Goal: Information Seeking & Learning: Learn about a topic

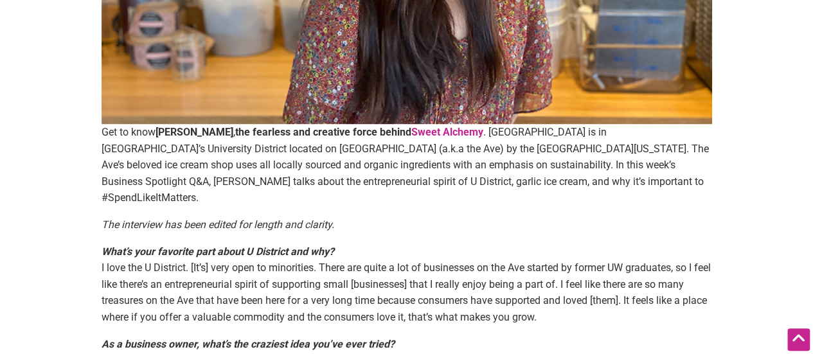
scroll to position [355, 0]
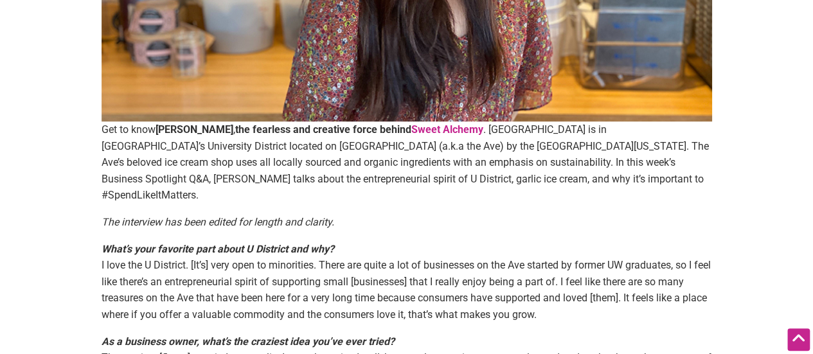
click at [552, 167] on p "Get to know [PERSON_NAME] , the fearless and creative force behind Sweet Alchem…" at bounding box center [407, 162] width 610 height 82
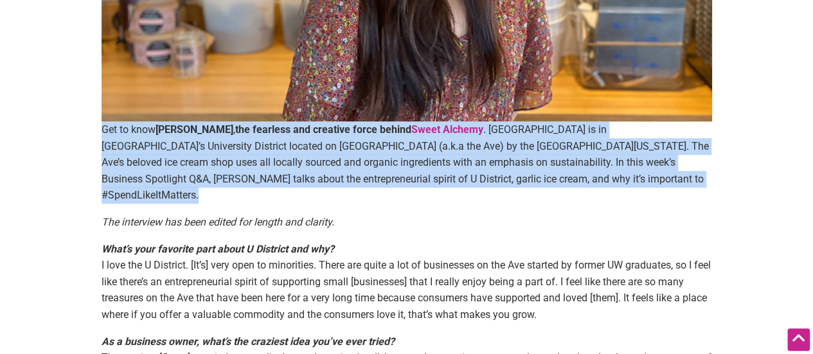
click at [552, 167] on p "Get to know [PERSON_NAME] , the fearless and creative force behind Sweet Alchem…" at bounding box center [407, 162] width 610 height 82
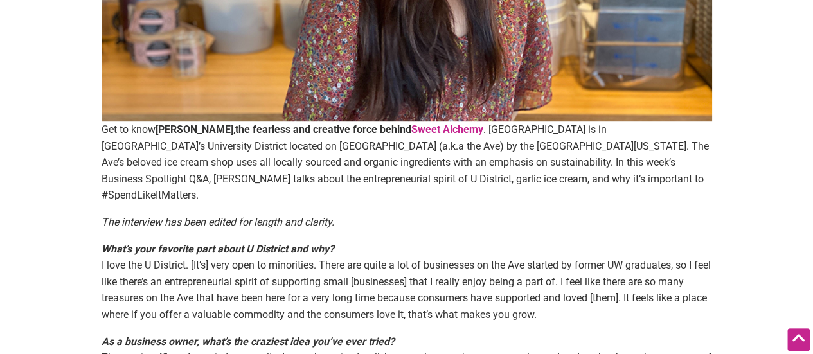
click at [534, 262] on p "What’s your favorite part about U District and why? I love the U District. [It’…" at bounding box center [407, 282] width 610 height 82
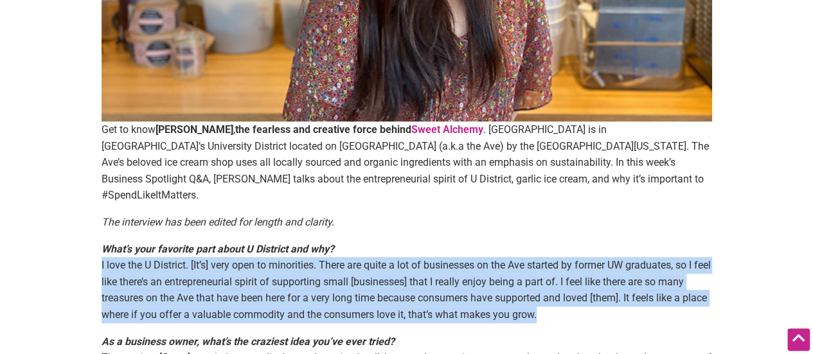
click at [534, 262] on p "What’s your favorite part about U District and why? I love the U District. [It’…" at bounding box center [407, 282] width 610 height 82
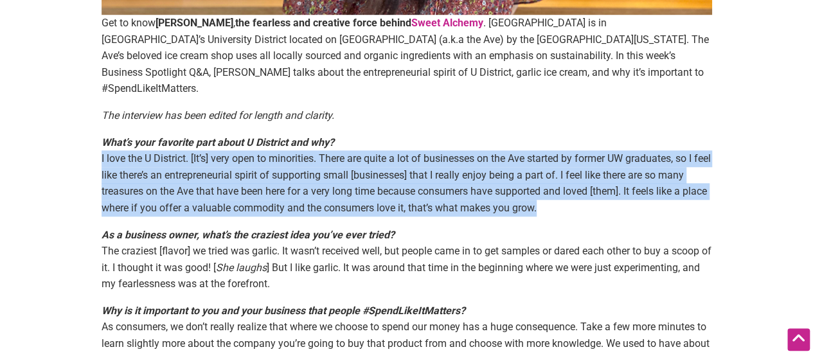
scroll to position [463, 0]
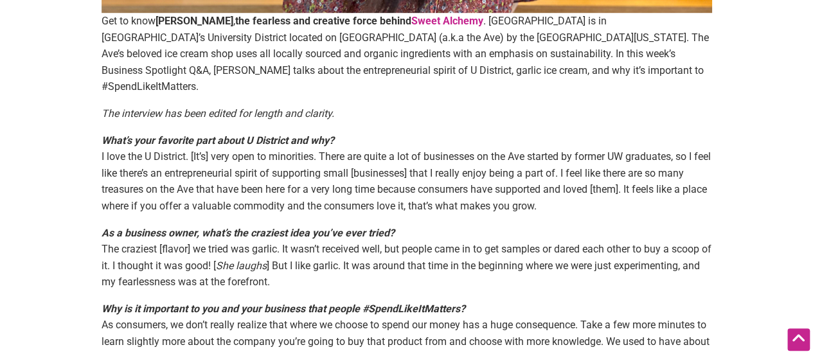
click at [534, 262] on p "As a business owner, what’s the craziest idea you’ve ever tried? The craziest […" at bounding box center [407, 258] width 610 height 66
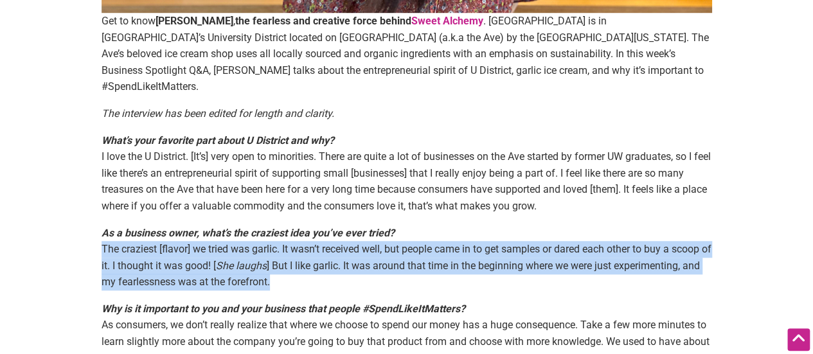
click at [528, 260] on p "As a business owner, what’s the craziest idea you’ve ever tried? The craziest […" at bounding box center [407, 258] width 610 height 66
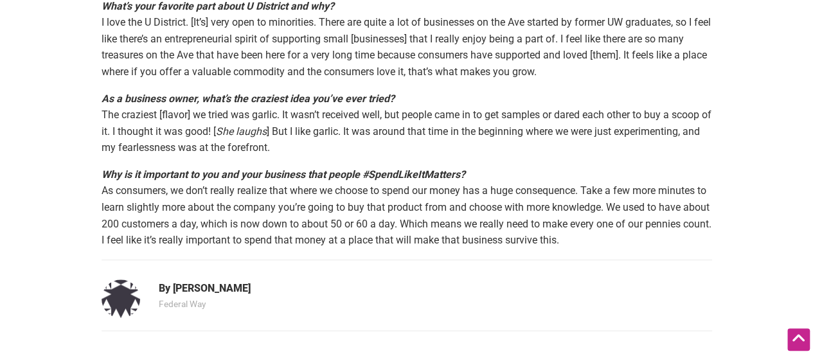
scroll to position [598, 0]
click at [420, 176] on p "Why is it important to you and your business that people #SpendLikeItMatters? A…" at bounding box center [407, 207] width 610 height 82
click at [418, 168] on em "Why is it important to you and your business that people #SpendLikeItMatters?" at bounding box center [284, 174] width 364 height 12
click at [416, 168] on em "Why is it important to you and your business that people #SpendLikeItMatters?" at bounding box center [284, 174] width 364 height 12
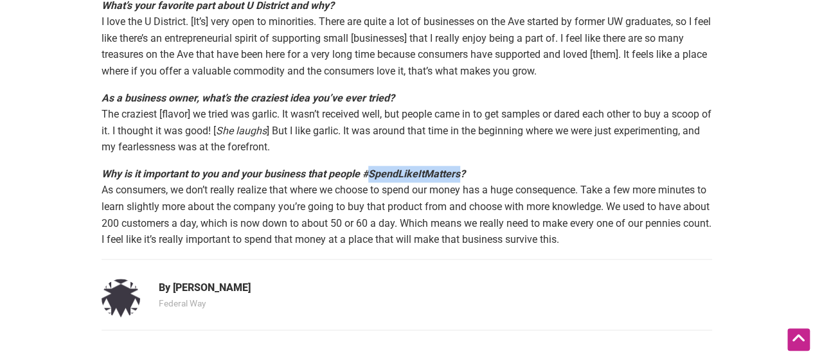
click at [416, 168] on em "Why is it important to you and your business that people #SpendLikeItMatters?" at bounding box center [284, 174] width 364 height 12
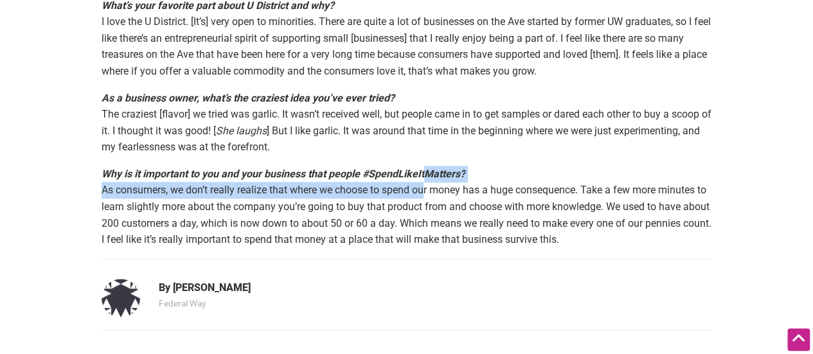
drag, startPoint x: 428, startPoint y: 158, endPoint x: 425, endPoint y: 174, distance: 16.4
click at [425, 174] on p "Why is it important to you and your business that people #SpendLikeItMatters? A…" at bounding box center [407, 207] width 610 height 82
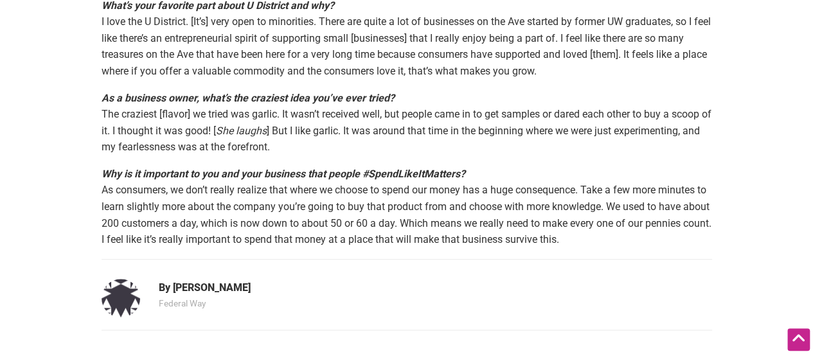
drag, startPoint x: 425, startPoint y: 174, endPoint x: 374, endPoint y: 188, distance: 52.7
click at [374, 188] on p "Why is it important to you and your business that people #SpendLikeItMatters? A…" at bounding box center [407, 207] width 610 height 82
click at [414, 180] on p "Why is it important to you and your business that people #SpendLikeItMatters? A…" at bounding box center [407, 207] width 610 height 82
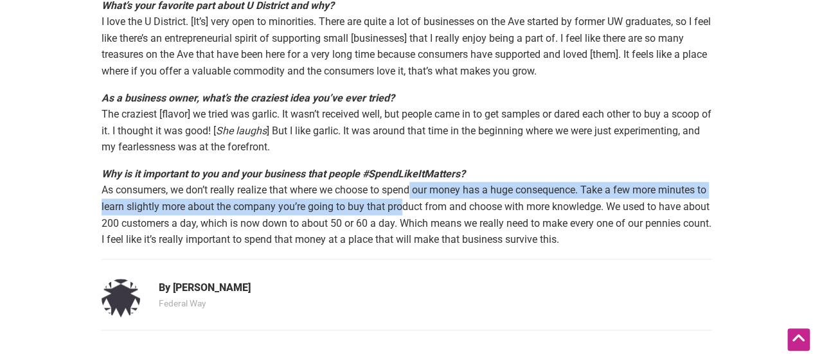
drag, startPoint x: 414, startPoint y: 180, endPoint x: 413, endPoint y: 195, distance: 14.8
click at [413, 195] on p "Why is it important to you and your business that people #SpendLikeItMatters? A…" at bounding box center [407, 207] width 610 height 82
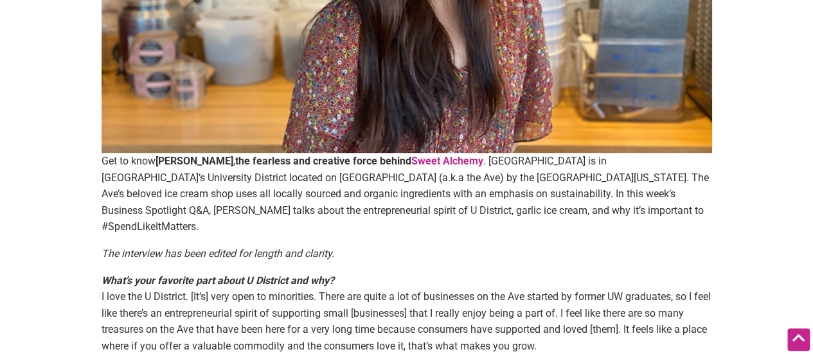
scroll to position [324, 0]
click at [414, 248] on div "Get to know [PERSON_NAME] , the fearless and creative force behind Sweet Alchem…" at bounding box center [407, 152] width 610 height 740
